Goal: Obtain resource: Download file/media

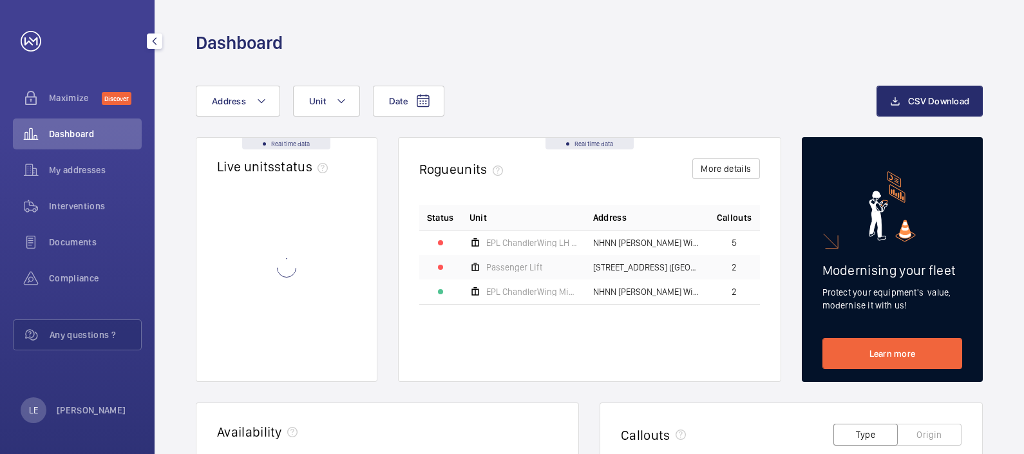
click at [84, 267] on div "Compliance" at bounding box center [77, 278] width 129 height 31
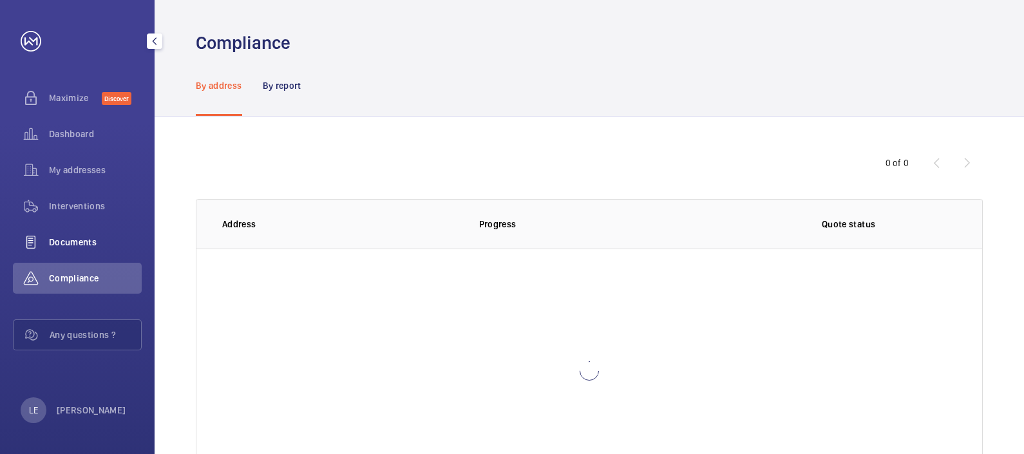
click at [88, 234] on div "Documents" at bounding box center [77, 242] width 129 height 31
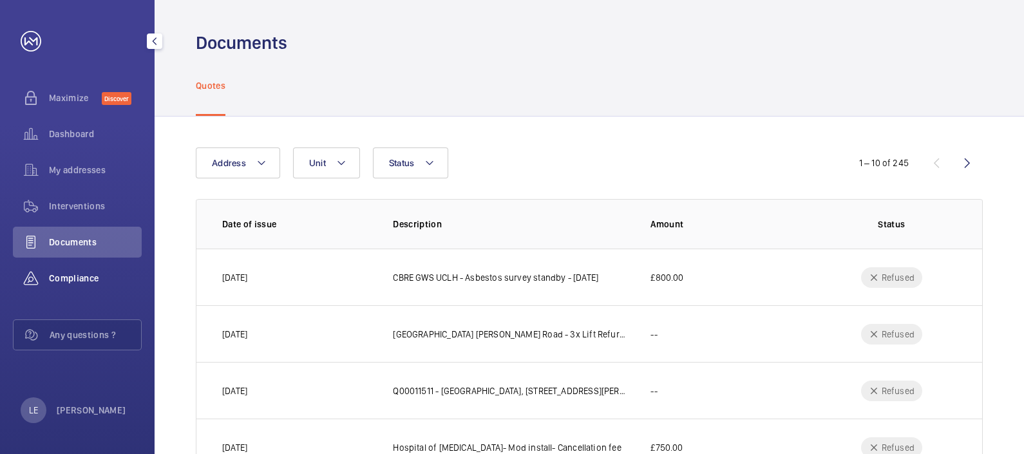
click at [104, 274] on span "Compliance" at bounding box center [95, 278] width 93 height 13
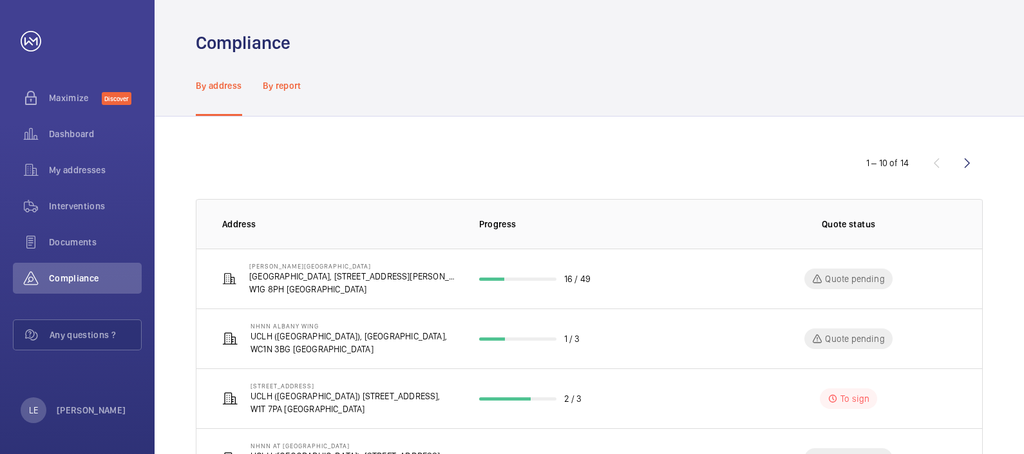
click at [266, 93] on div "By report" at bounding box center [282, 85] width 39 height 61
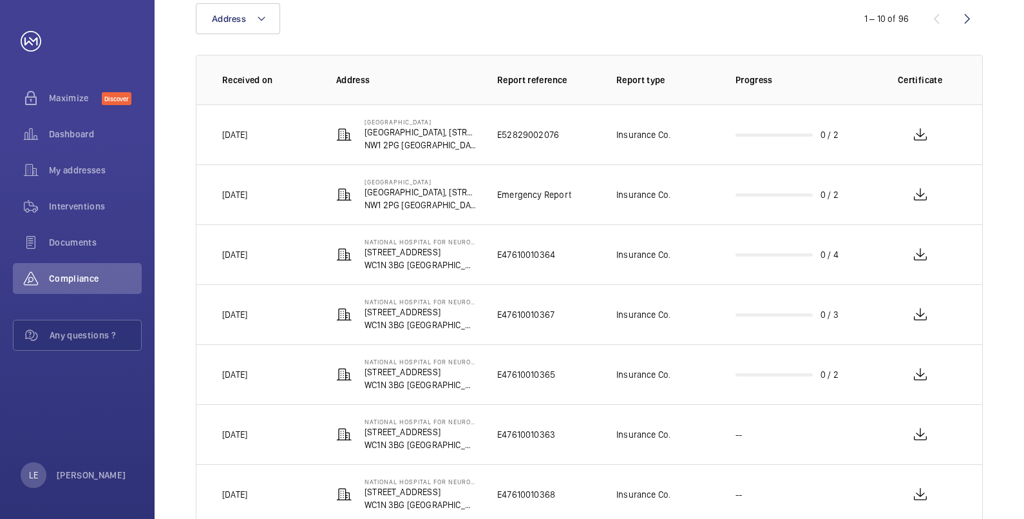
scroll to position [35, 0]
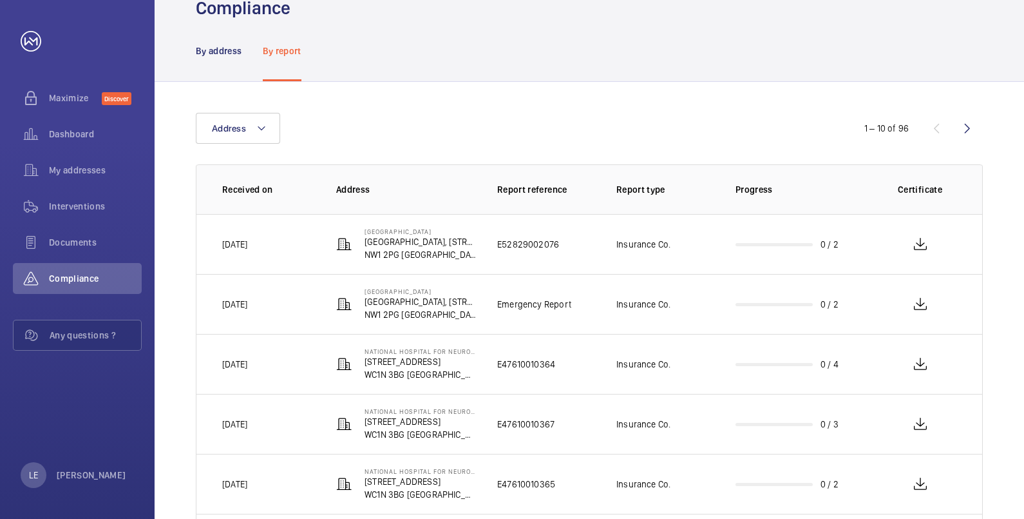
drag, startPoint x: 960, startPoint y: 128, endPoint x: 857, endPoint y: 164, distance: 109.4
click at [960, 128] on wm-front-icon-button at bounding box center [967, 128] width 31 height 31
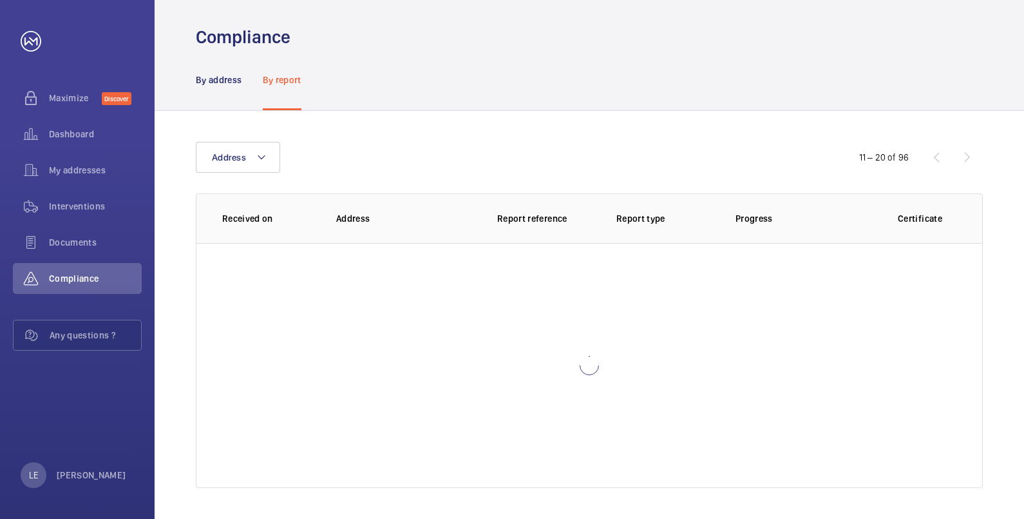
scroll to position [35, 0]
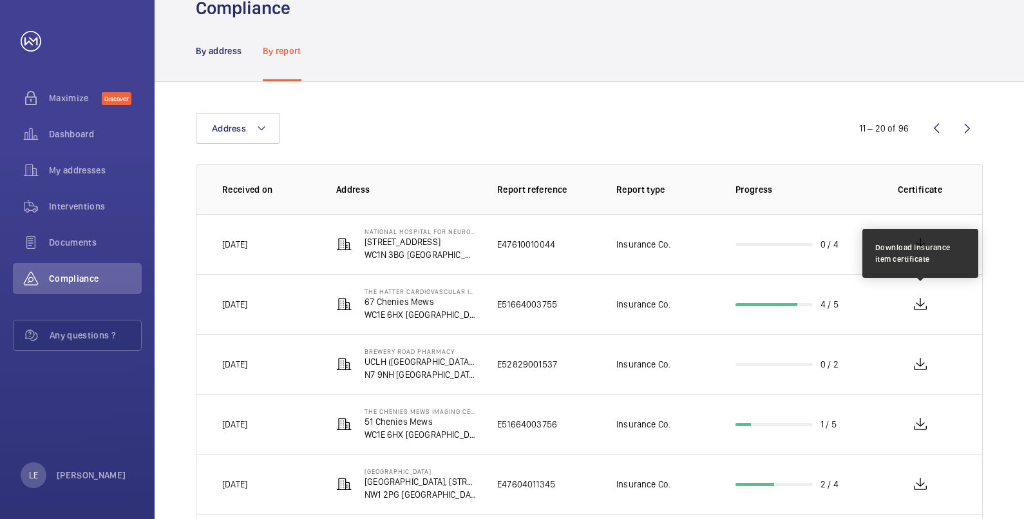
click at [928, 300] on wm-front-icon-button at bounding box center [920, 304] width 31 height 31
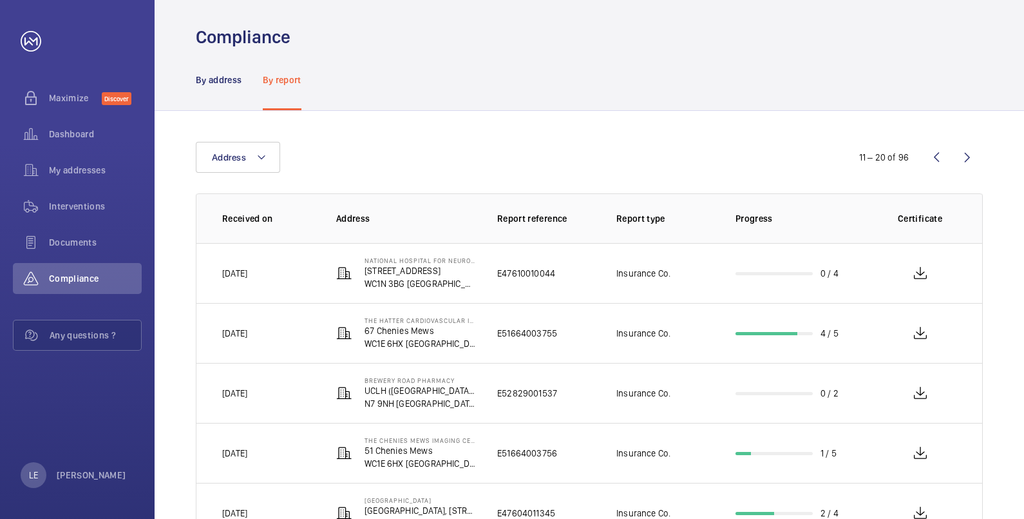
scroll to position [0, 0]
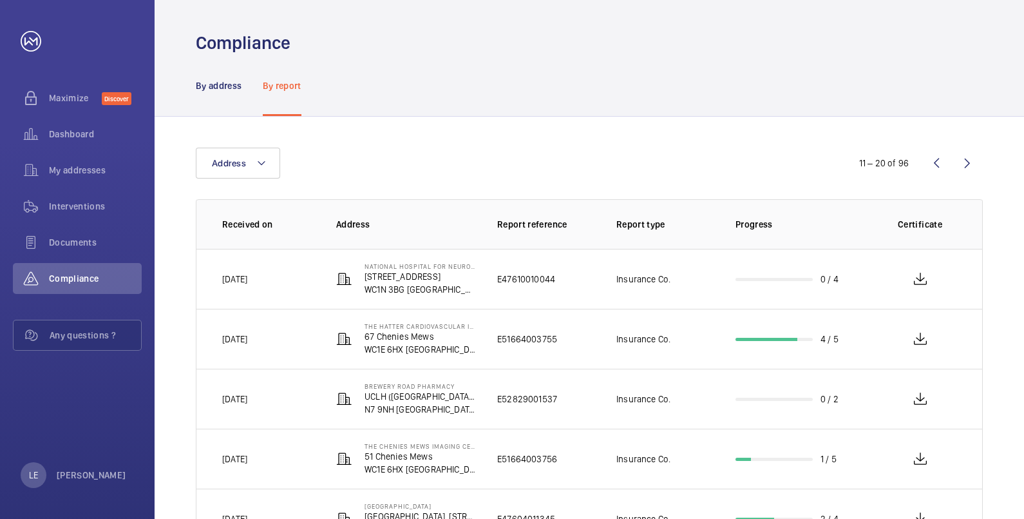
click at [935, 161] on wm-front-icon-button at bounding box center [936, 163] width 31 height 31
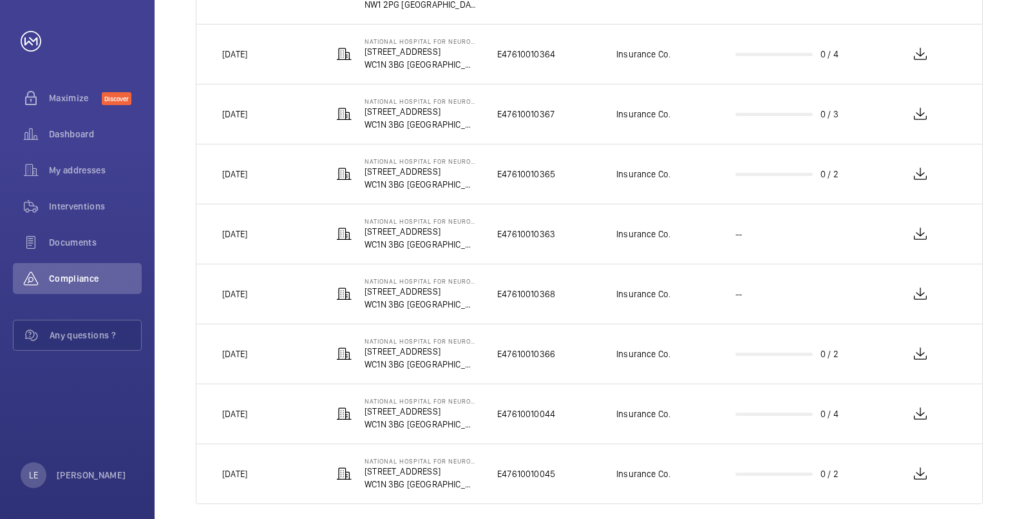
scroll to position [358, 0]
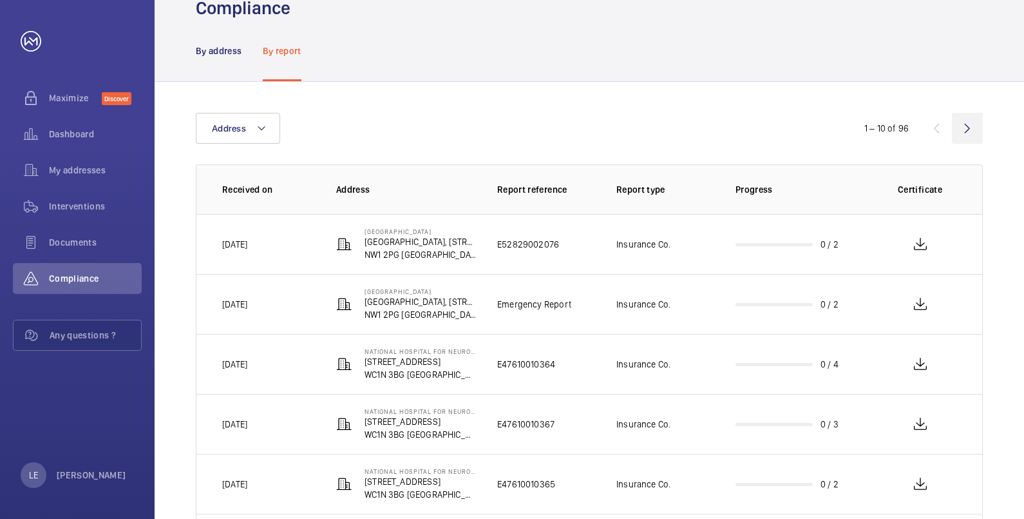
click at [963, 126] on wm-front-icon-button at bounding box center [967, 128] width 31 height 31
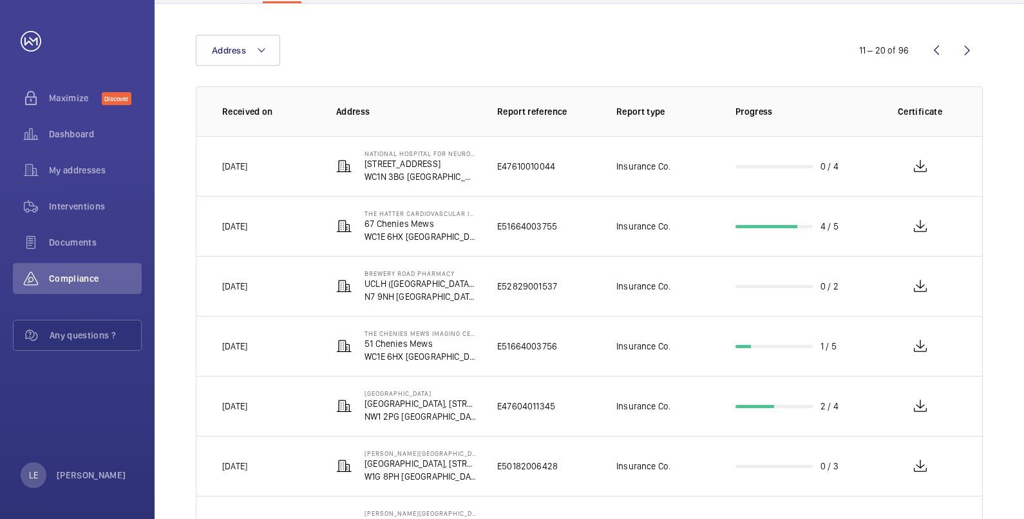
scroll to position [197, 0]
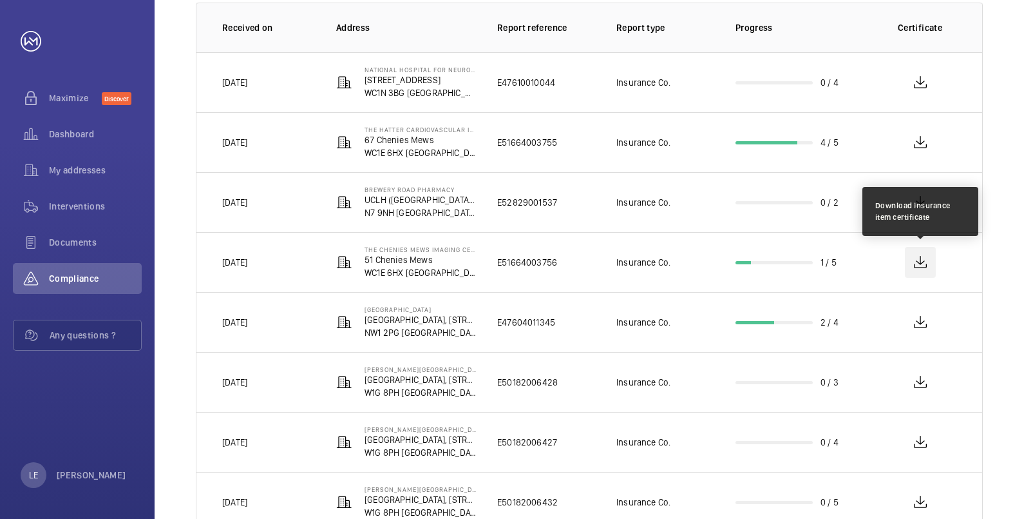
click at [923, 264] on wm-front-icon-button at bounding box center [920, 262] width 31 height 31
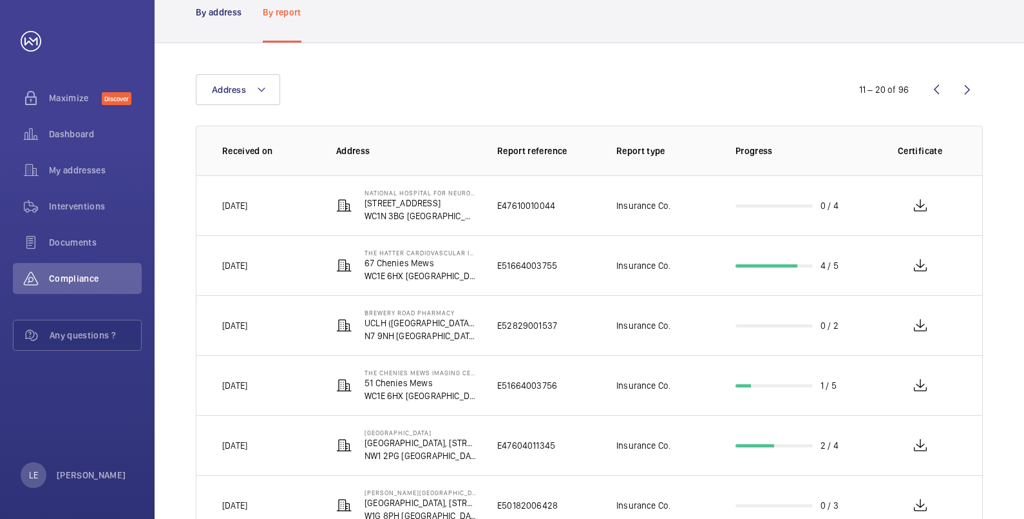
scroll to position [0, 0]
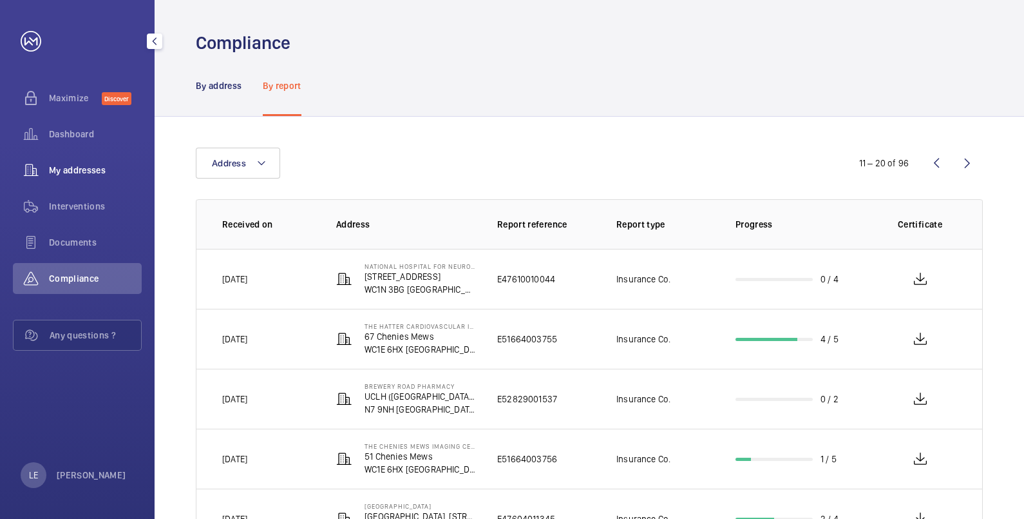
click at [71, 180] on div "My addresses" at bounding box center [77, 170] width 129 height 31
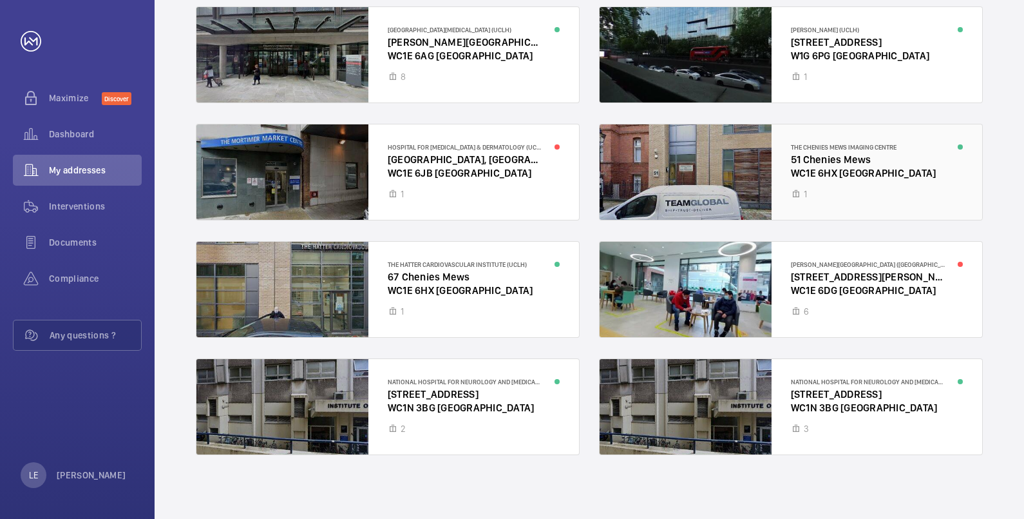
click at [798, 166] on div at bounding box center [791, 171] width 383 height 95
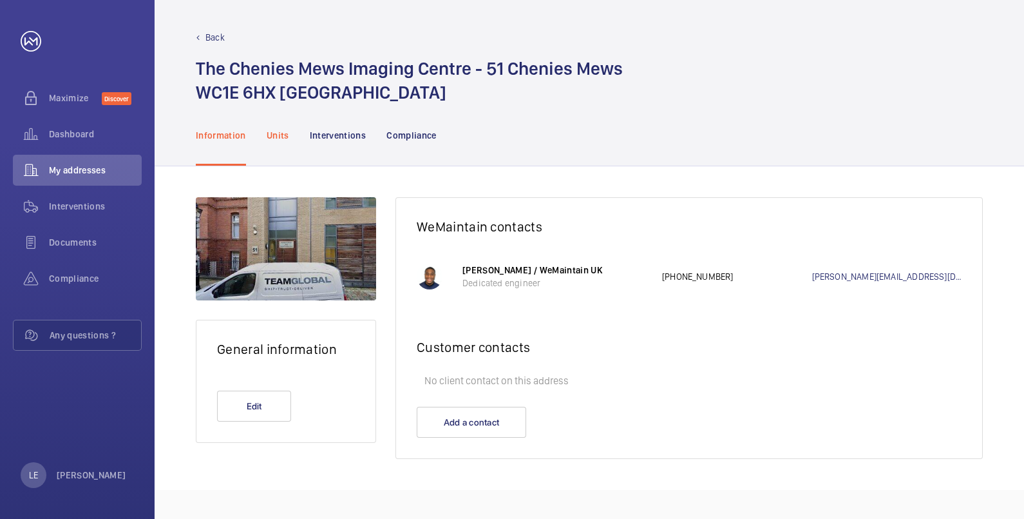
click at [274, 137] on p "Units" at bounding box center [278, 135] width 23 height 13
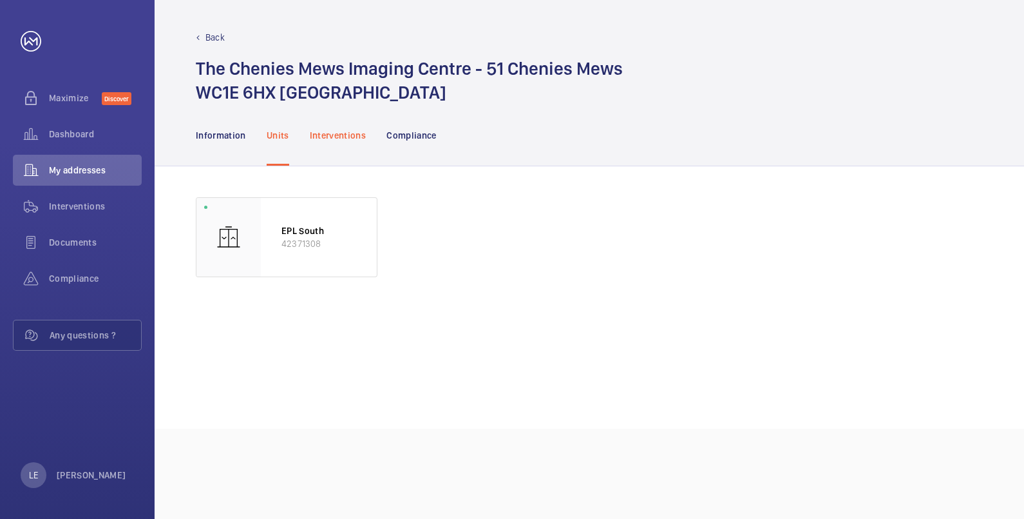
click at [348, 138] on p "Interventions" at bounding box center [338, 135] width 57 height 13
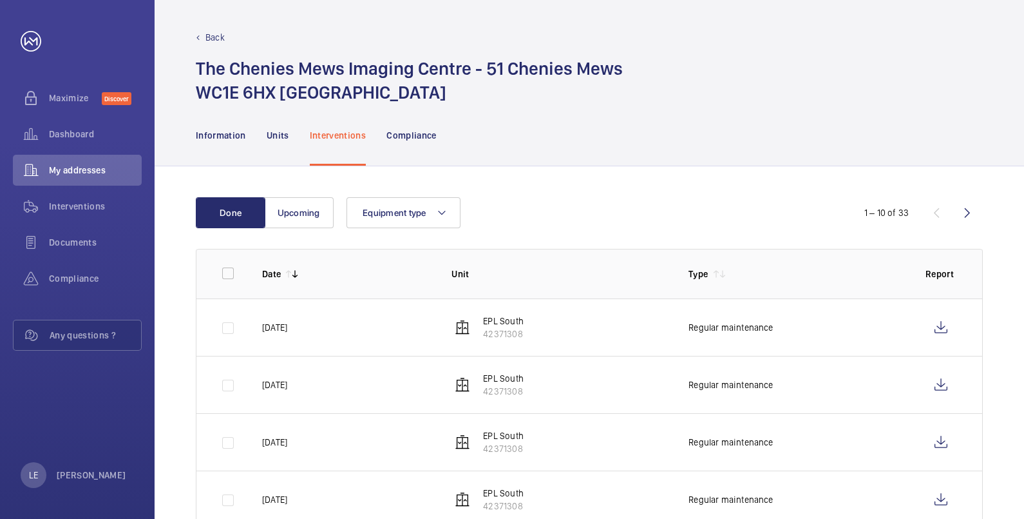
scroll to position [80, 0]
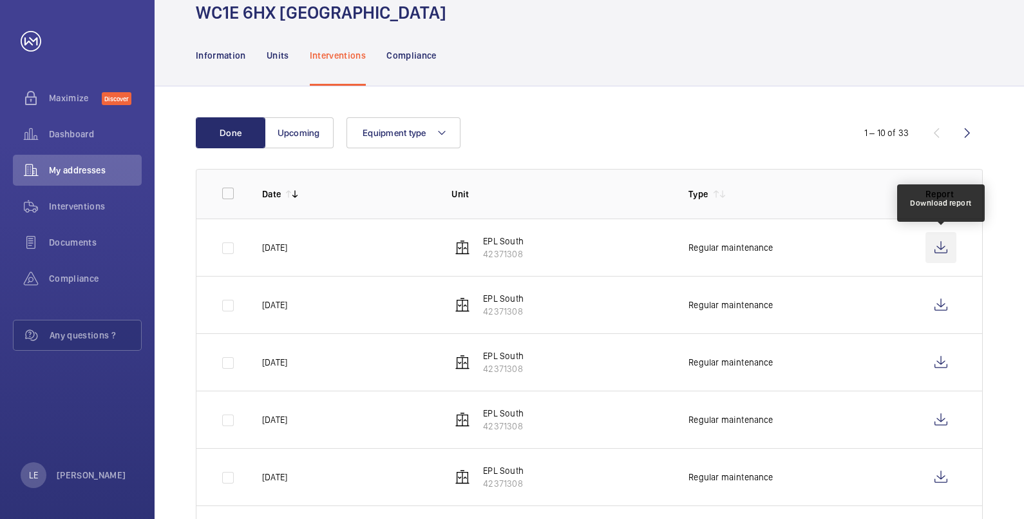
click at [948, 251] on wm-front-icon-button at bounding box center [941, 247] width 31 height 31
click at [936, 248] on wm-front-icon-button at bounding box center [941, 247] width 31 height 31
click at [232, 245] on td at bounding box center [219, 246] width 45 height 57
click at [229, 247] on td at bounding box center [219, 246] width 45 height 57
click at [581, 167] on wm-front-table "Done Upcoming Equipment type 1 – 10 of 33 Date Unit Type Report [DATE] EPL Sout…" at bounding box center [589, 454] width 787 height 675
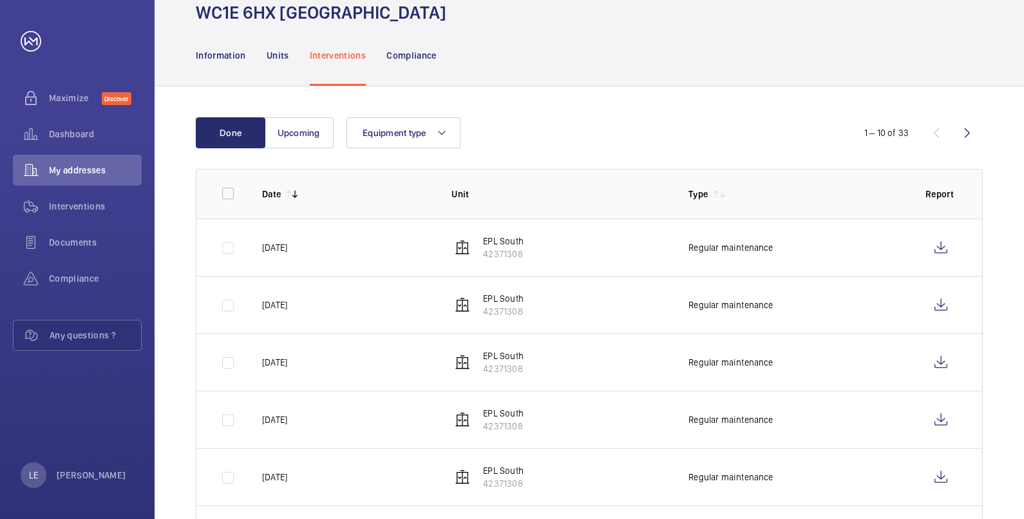
click at [222, 241] on td at bounding box center [219, 246] width 45 height 57
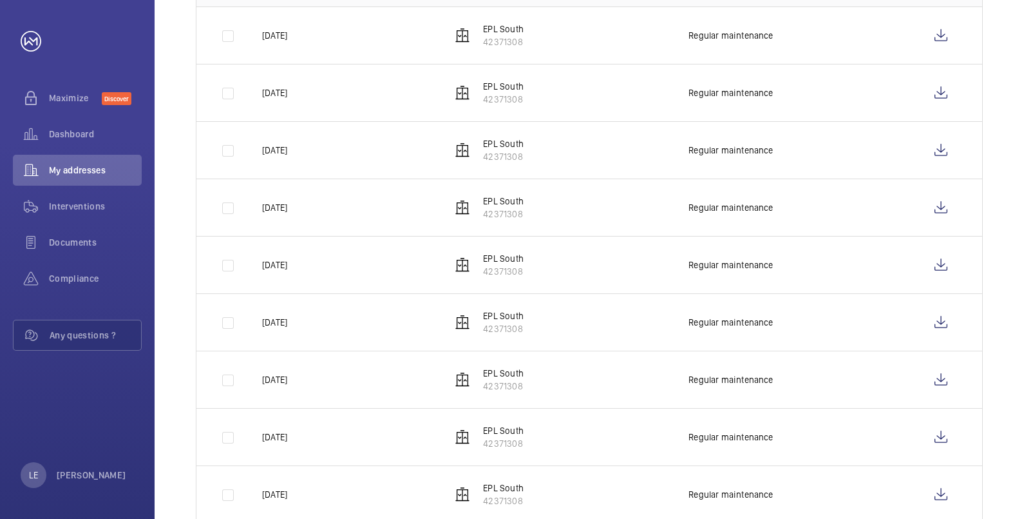
scroll to position [222, 0]
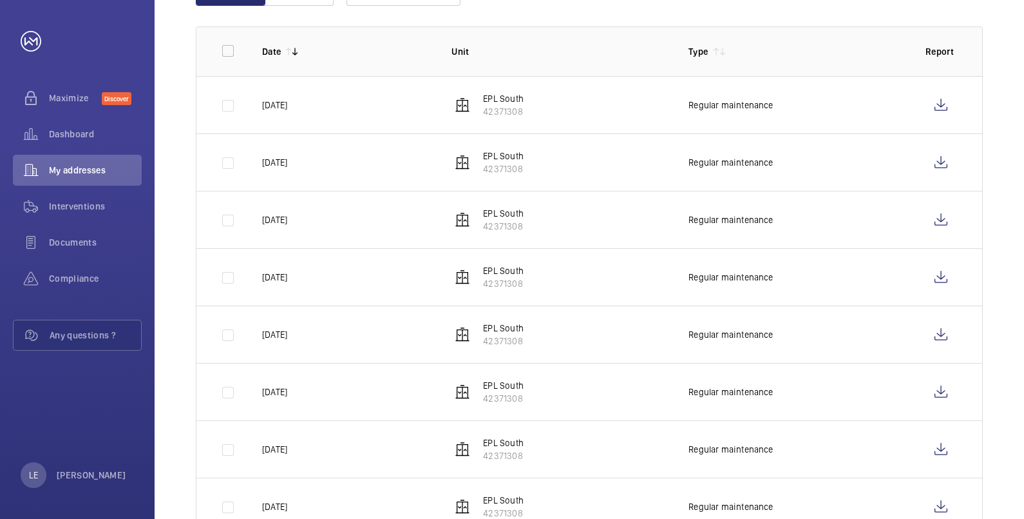
click at [230, 101] on td at bounding box center [219, 104] width 45 height 57
click at [227, 44] on input "checkbox" at bounding box center [228, 51] width 26 height 26
checkbox input "true"
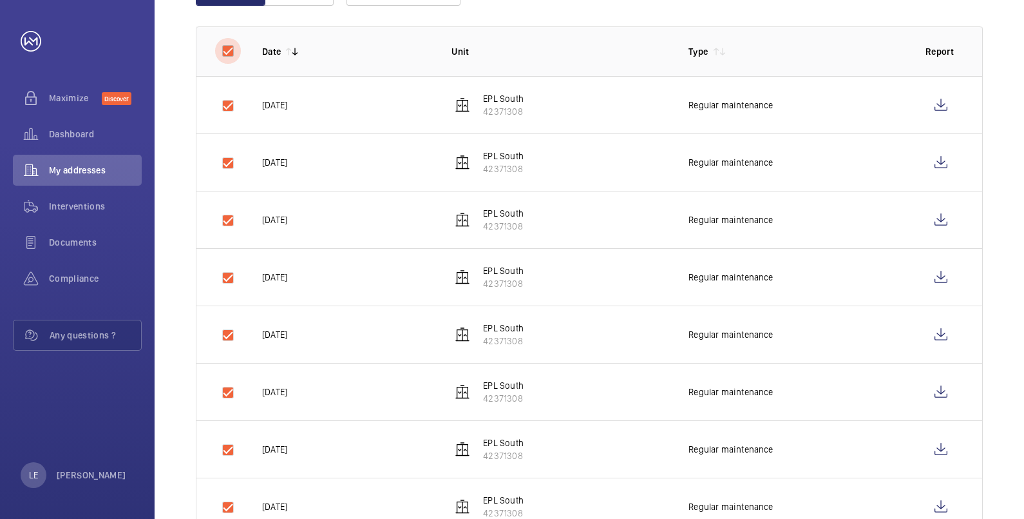
checkbox input "true"
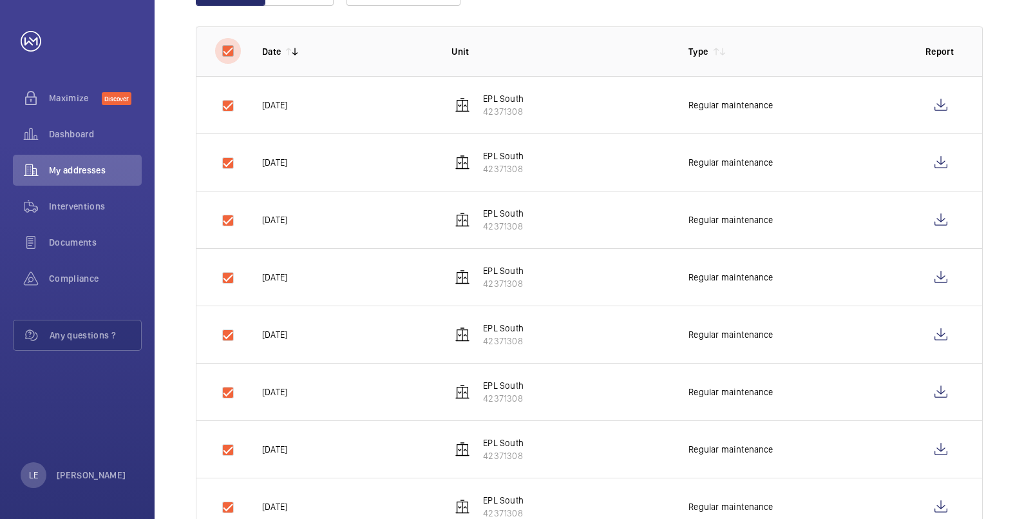
checkbox input "true"
click at [228, 101] on td at bounding box center [219, 104] width 45 height 57
click at [228, 44] on input "checkbox" at bounding box center [228, 51] width 26 height 26
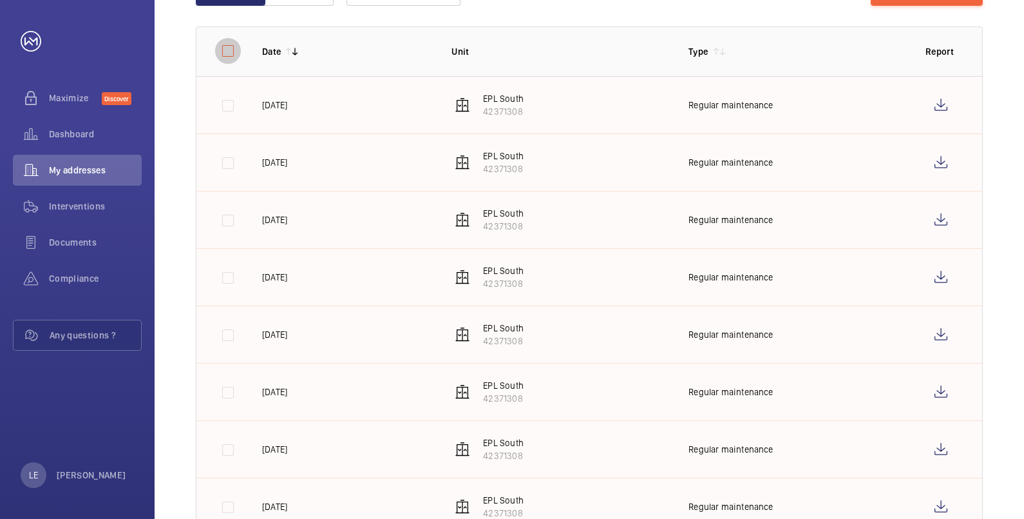
checkbox input "false"
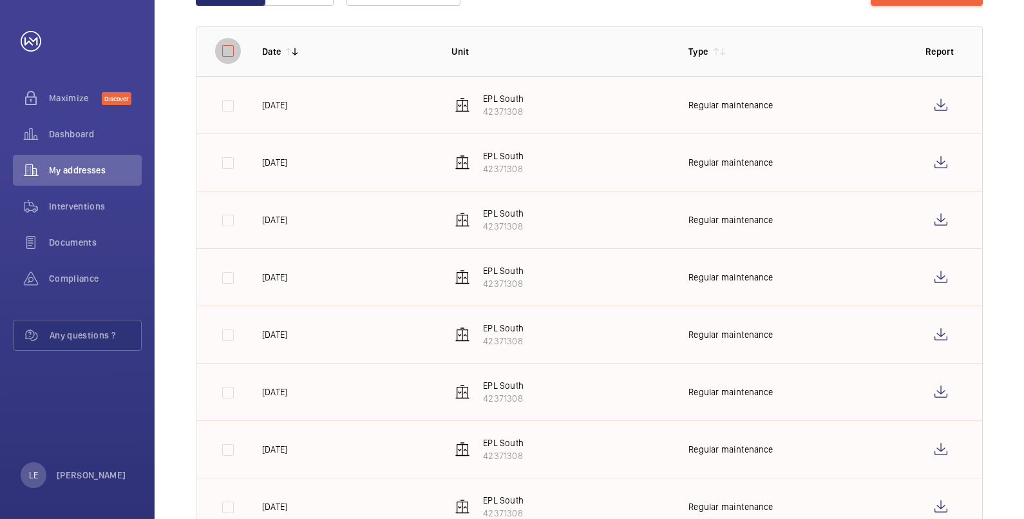
checkbox input "false"
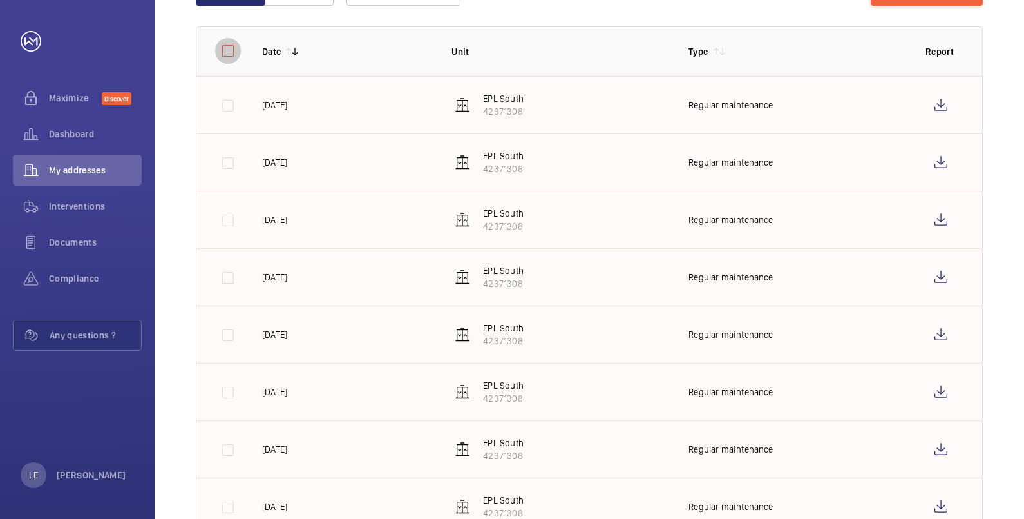
checkbox input "false"
click at [227, 106] on td at bounding box center [219, 104] width 45 height 57
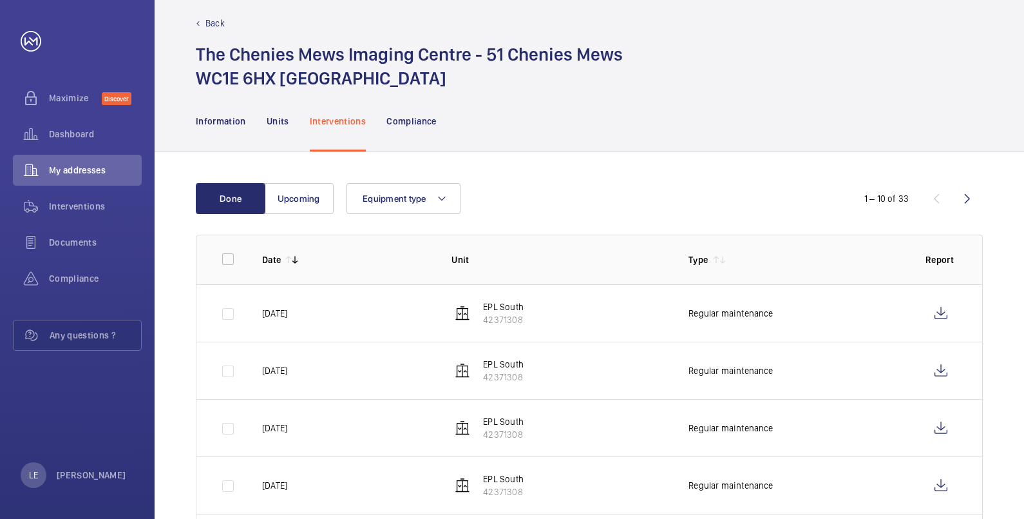
scroll to position [0, 0]
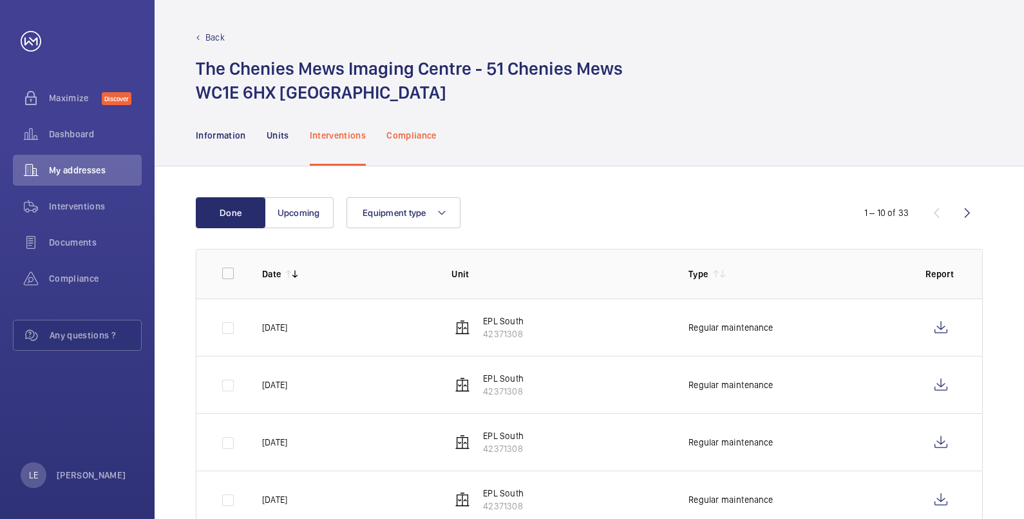
click at [399, 135] on p "Compliance" at bounding box center [412, 135] width 50 height 13
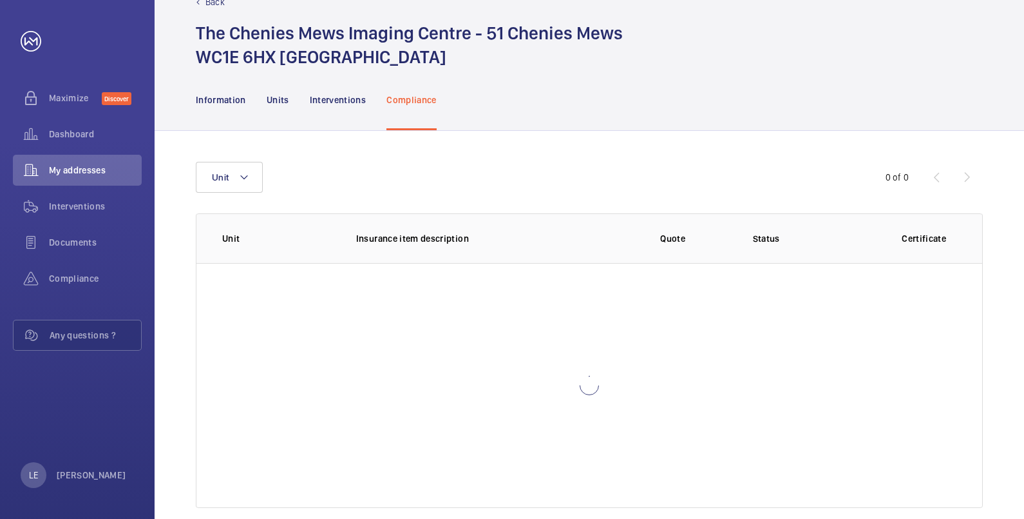
scroll to position [55, 0]
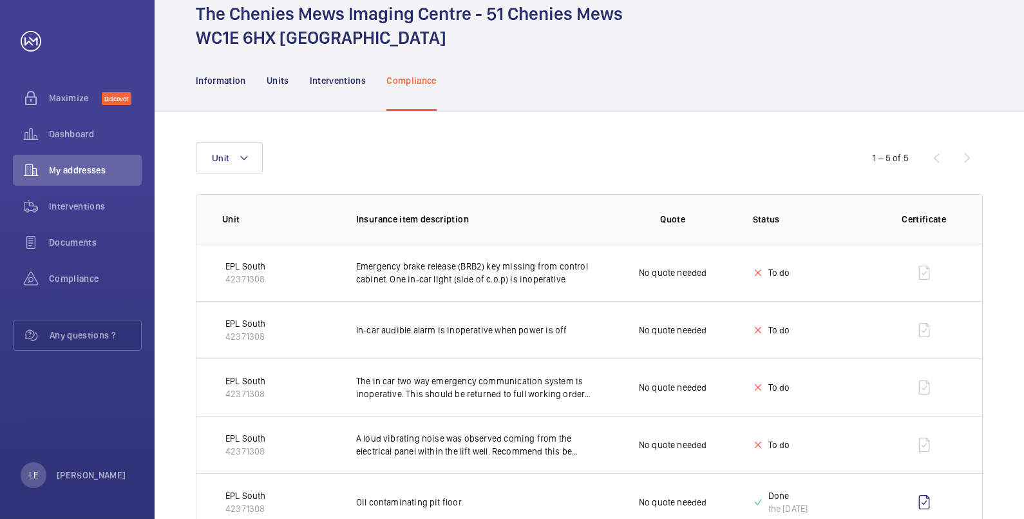
scroll to position [97, 0]
